Goal: Task Accomplishment & Management: Manage account settings

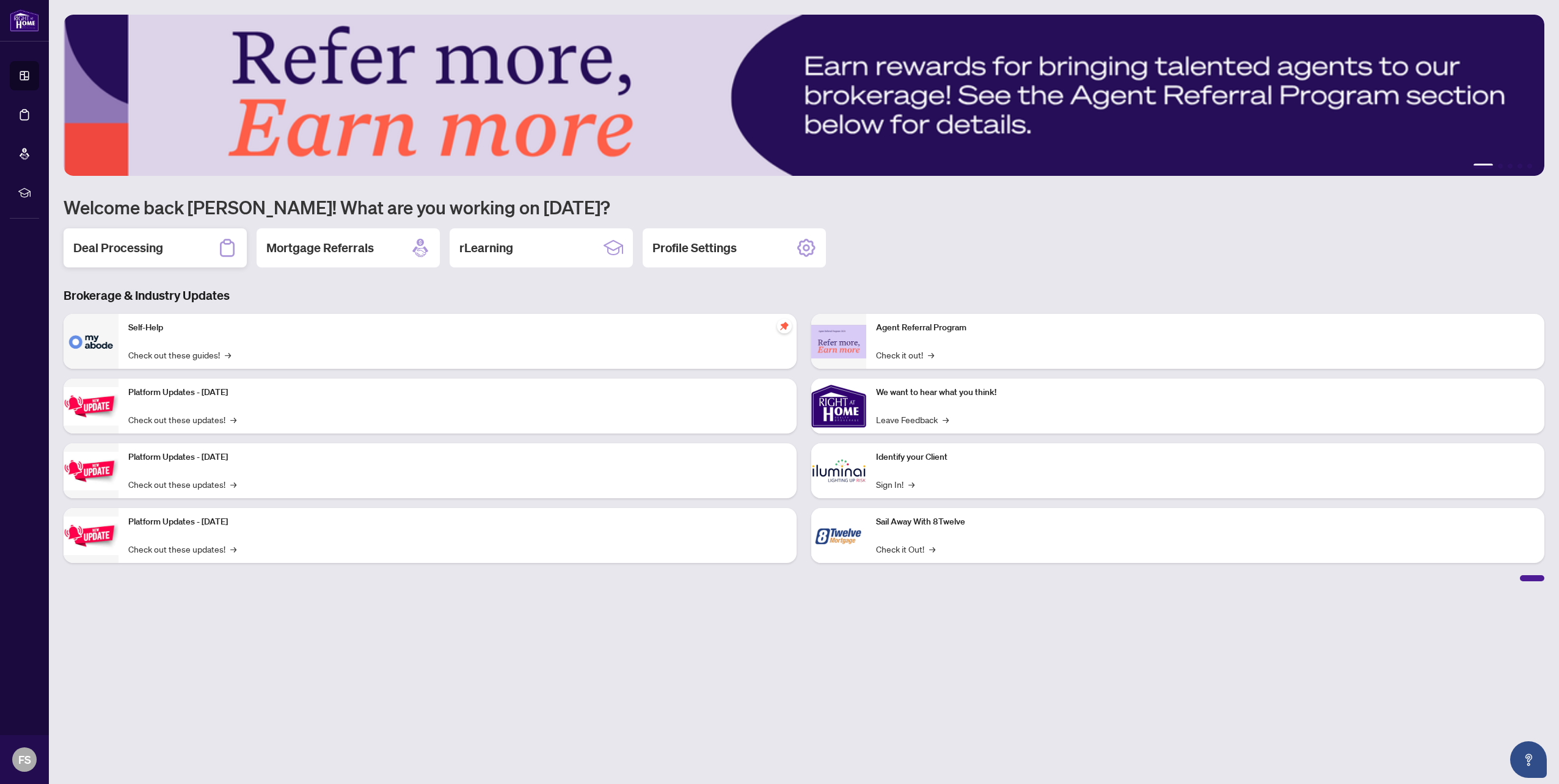
click at [130, 247] on h2 "Deal Processing" at bounding box center [118, 248] width 90 height 17
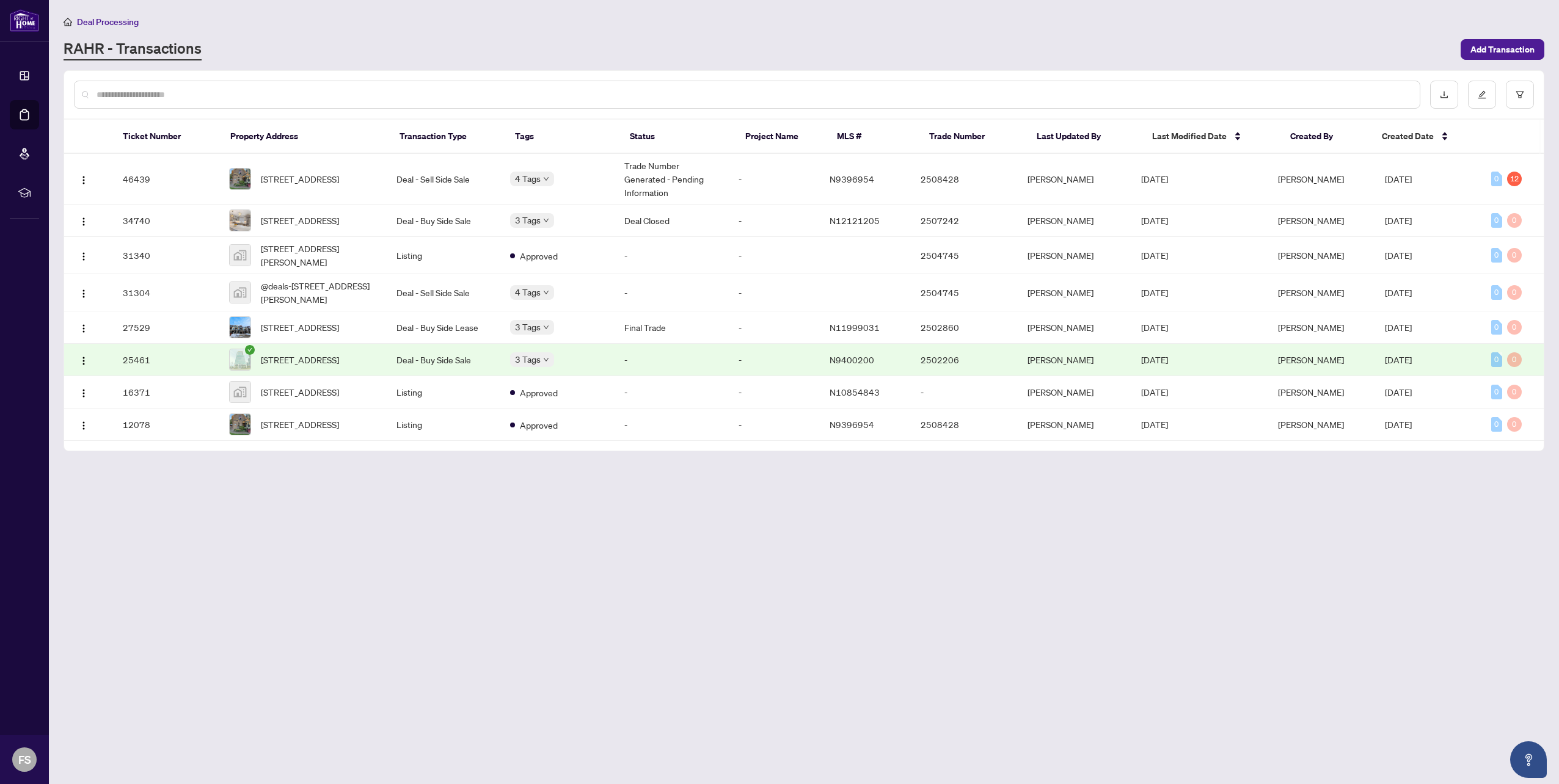
click at [784, 371] on td "-" at bounding box center [774, 360] width 91 height 32
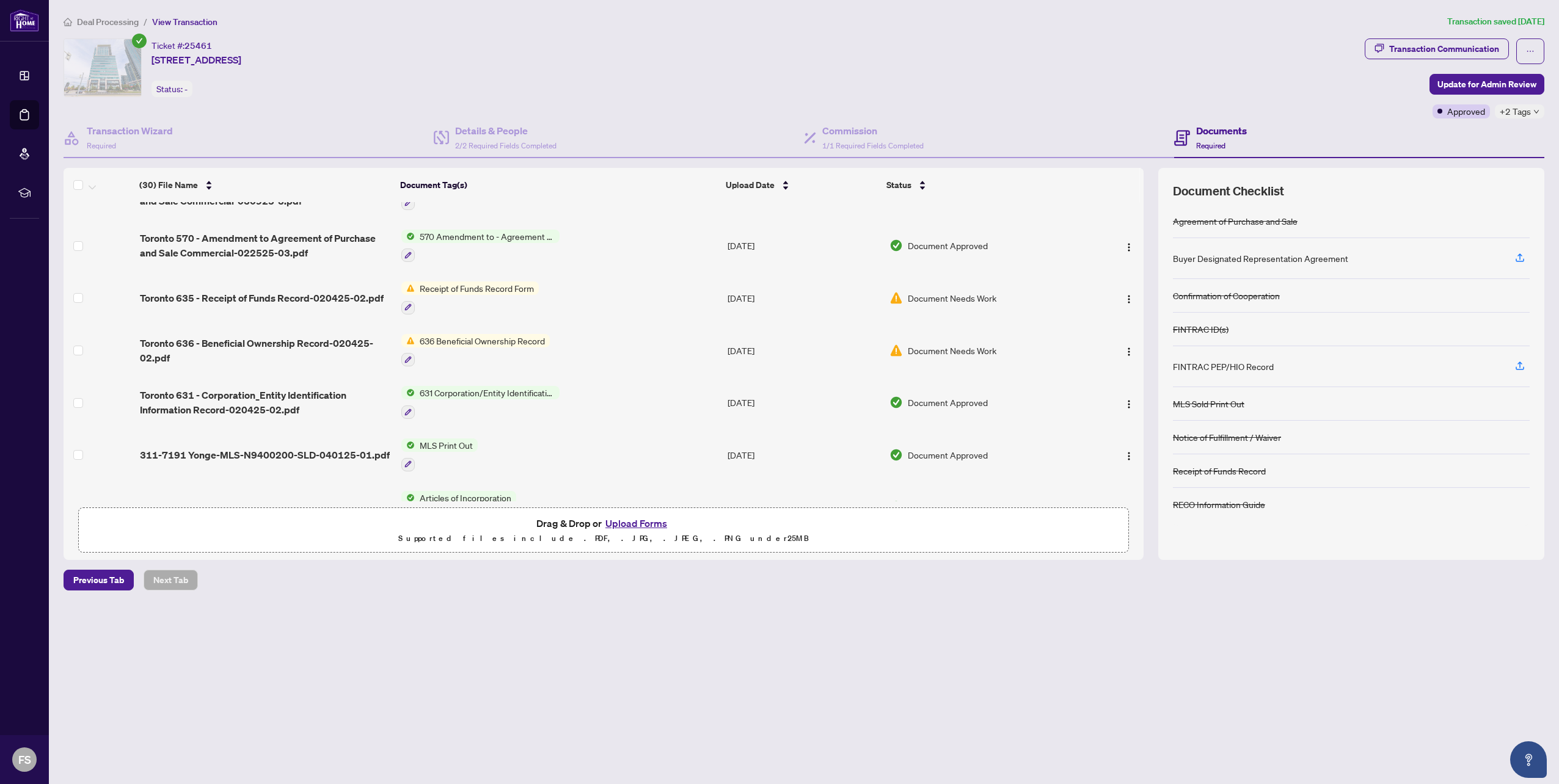
scroll to position [305, 0]
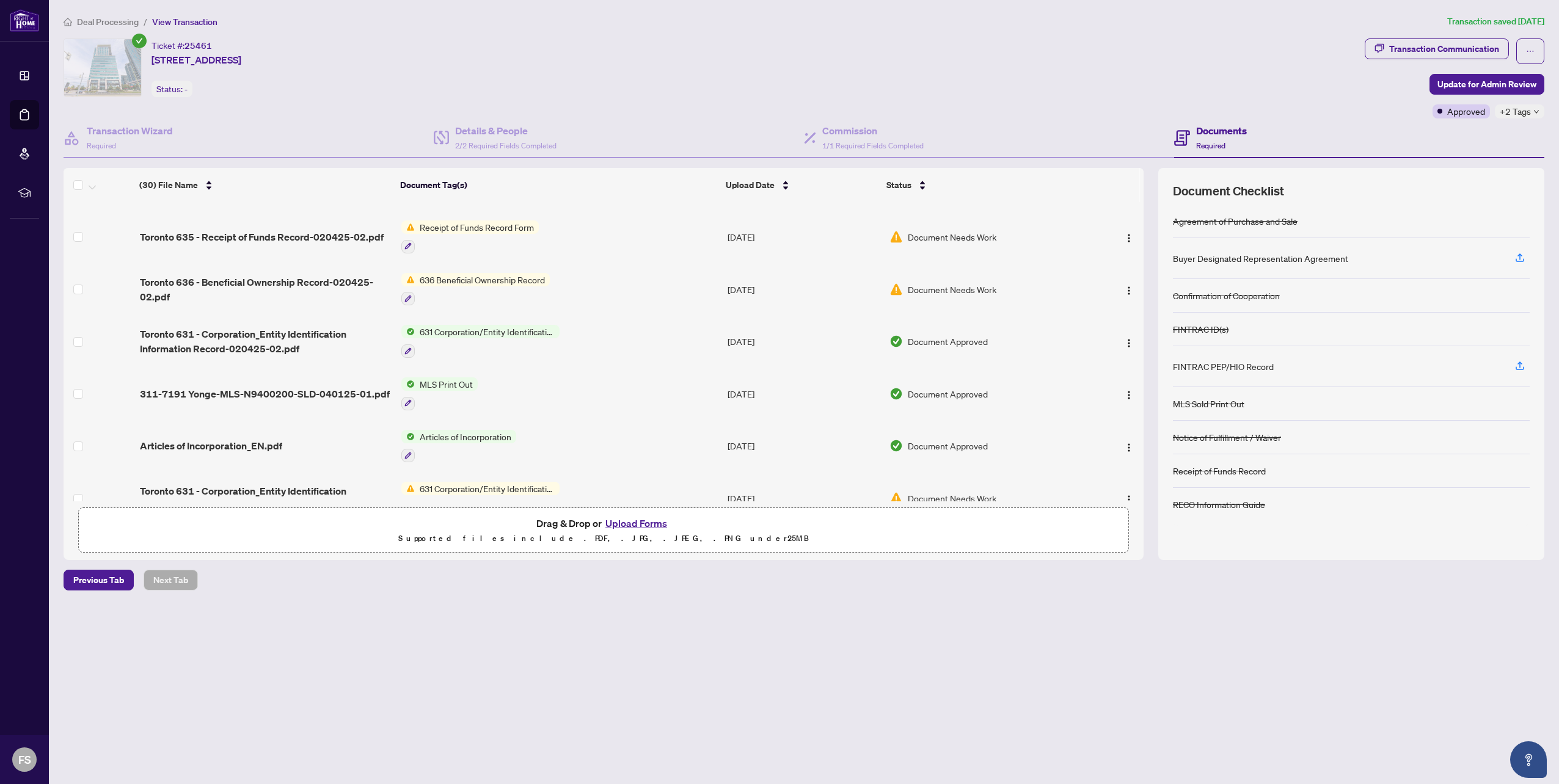
click at [612, 391] on td "MLS Print Out" at bounding box center [560, 394] width 327 height 53
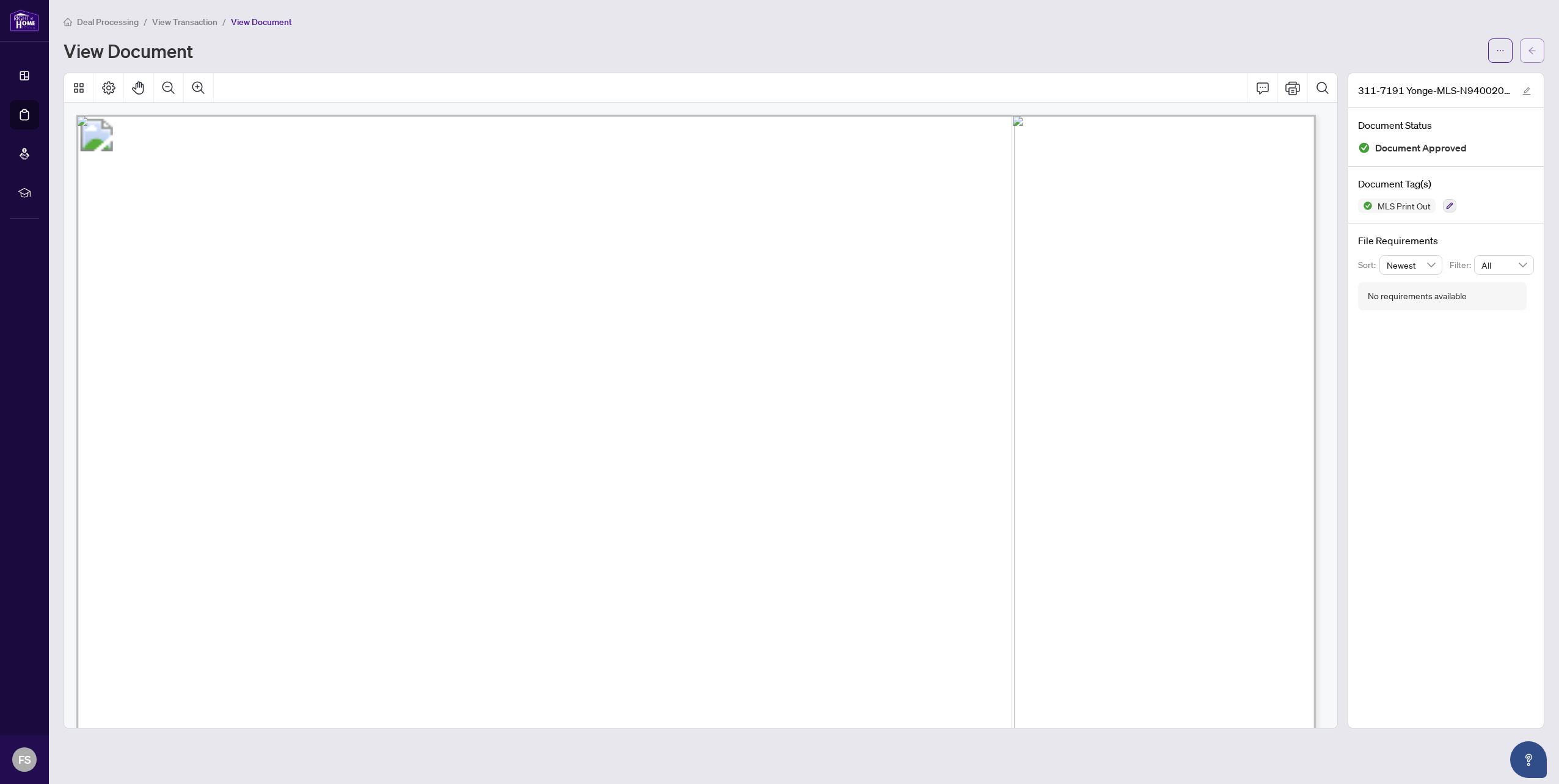
click at [1536, 54] on icon "arrow-left" at bounding box center [1532, 51] width 8 height 8
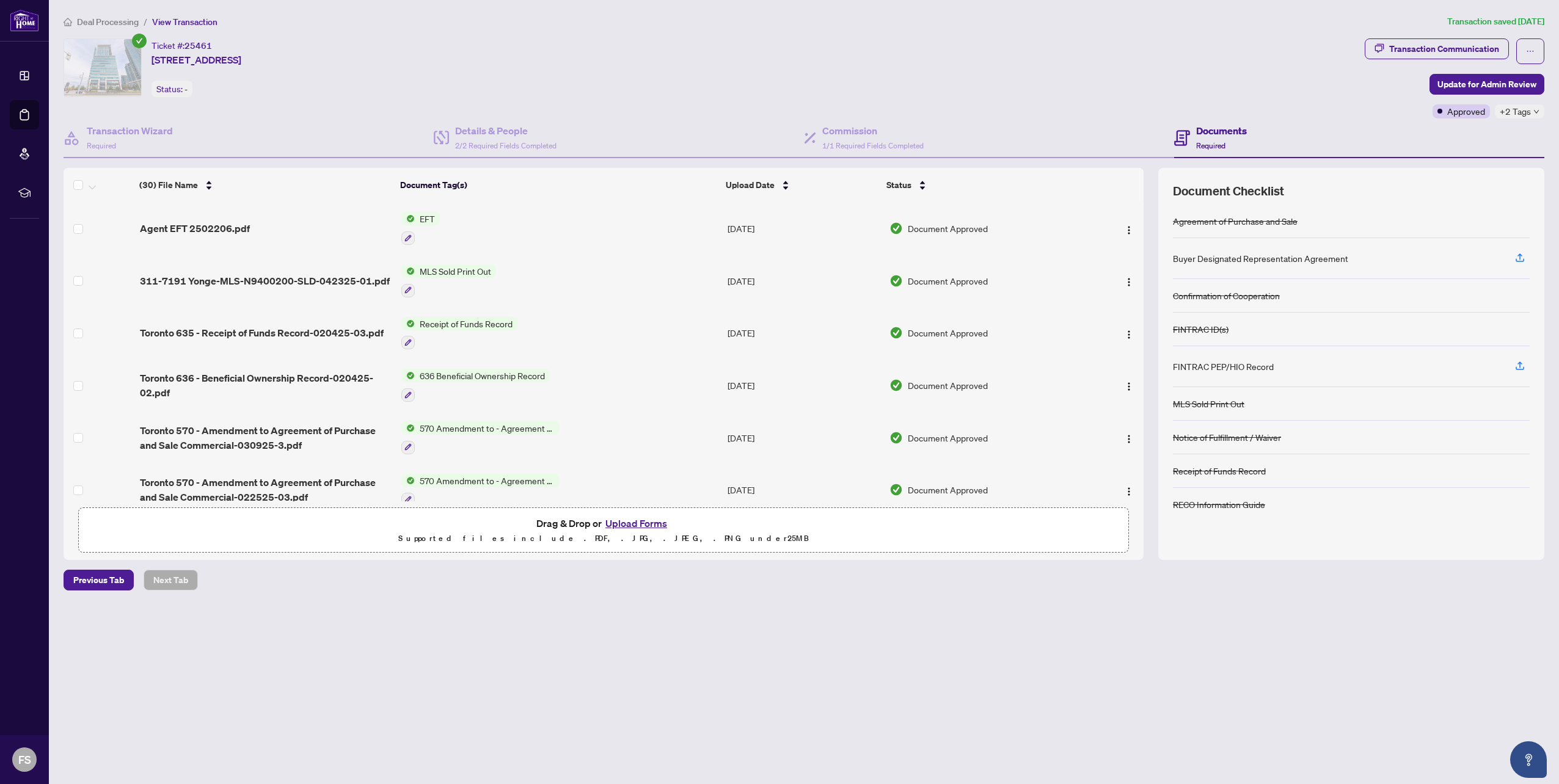
click at [581, 230] on td "EFT" at bounding box center [560, 228] width 327 height 53
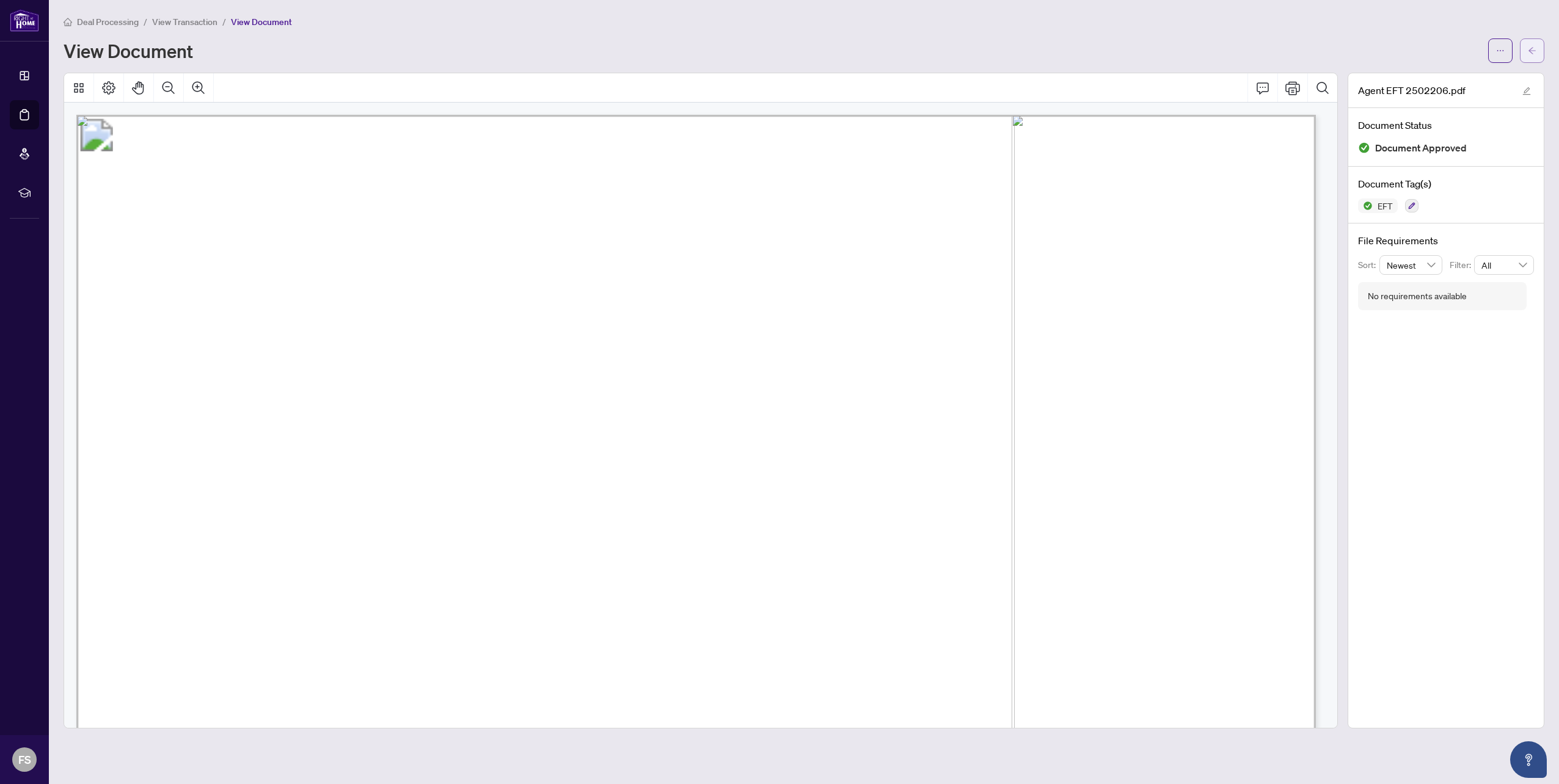
click at [1534, 44] on span "button" at bounding box center [1532, 51] width 8 height 20
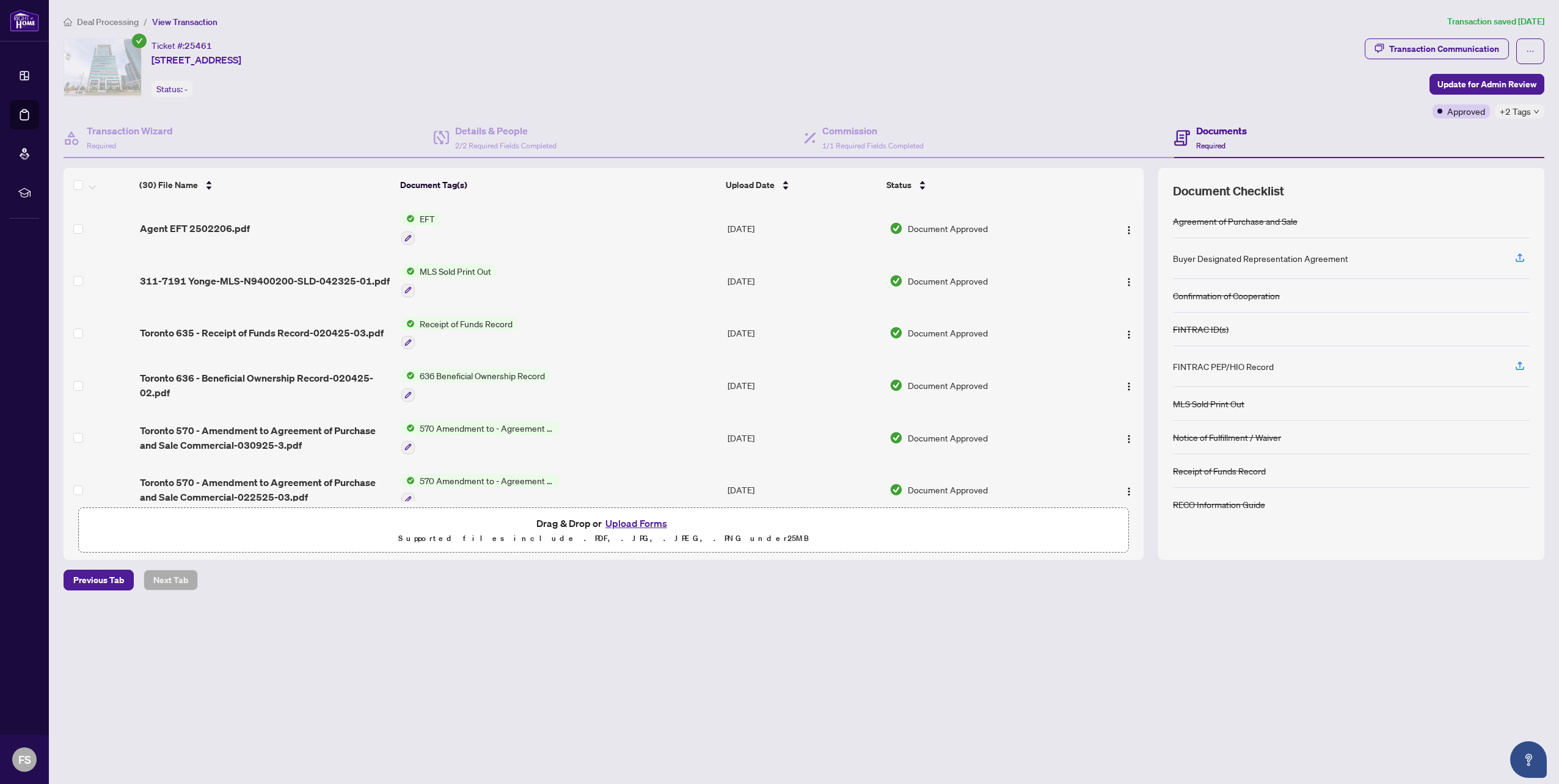
click at [568, 277] on td "MLS Sold Print Out" at bounding box center [560, 281] width 327 height 53
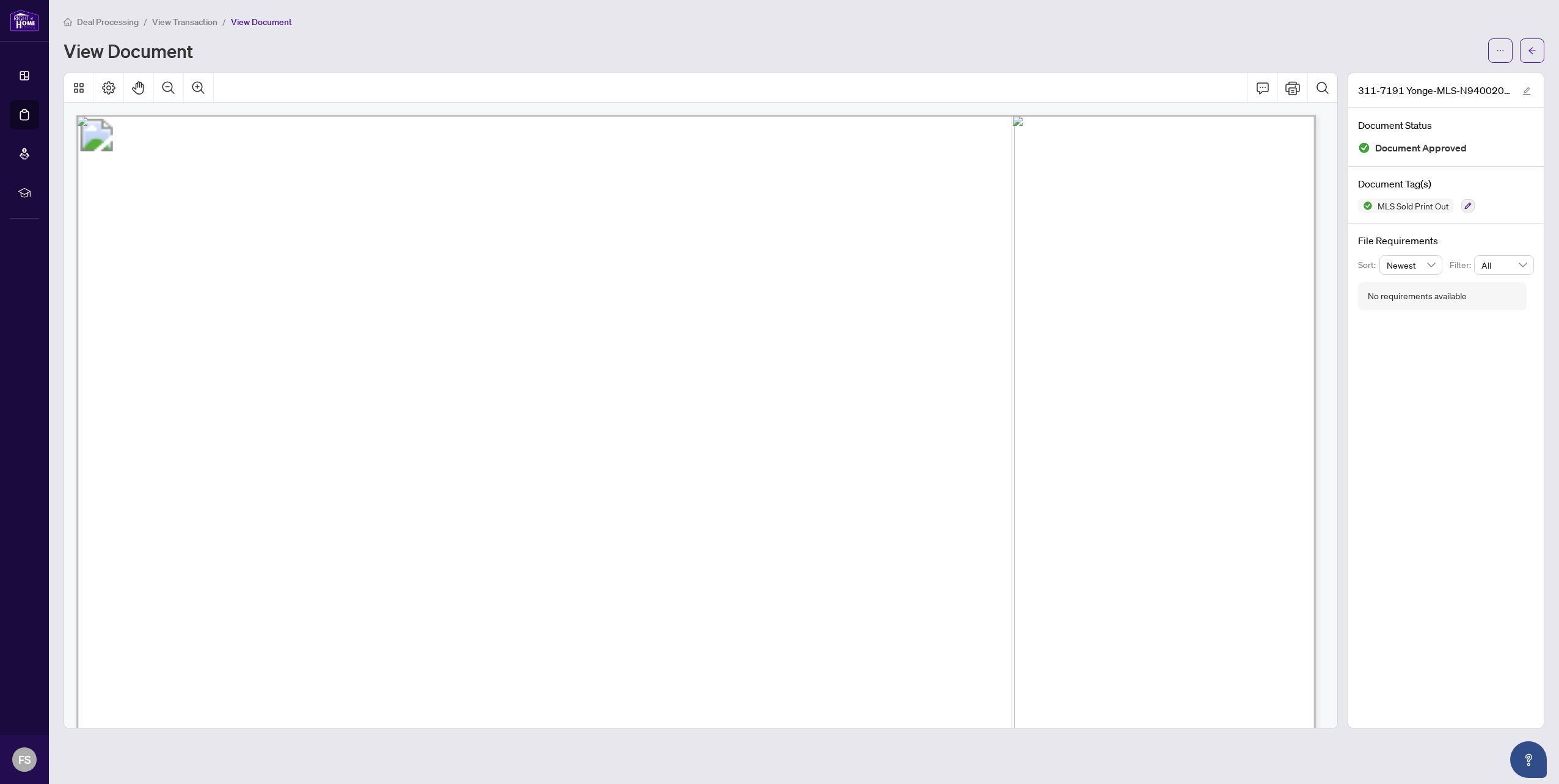
drag, startPoint x: 1227, startPoint y: 196, endPoint x: 1223, endPoint y: 204, distance: 8.9
click at [1226, 198] on span "������������������������������" at bounding box center [1176, 217] width 436 height 283
